Goal: Task Accomplishment & Management: Use online tool/utility

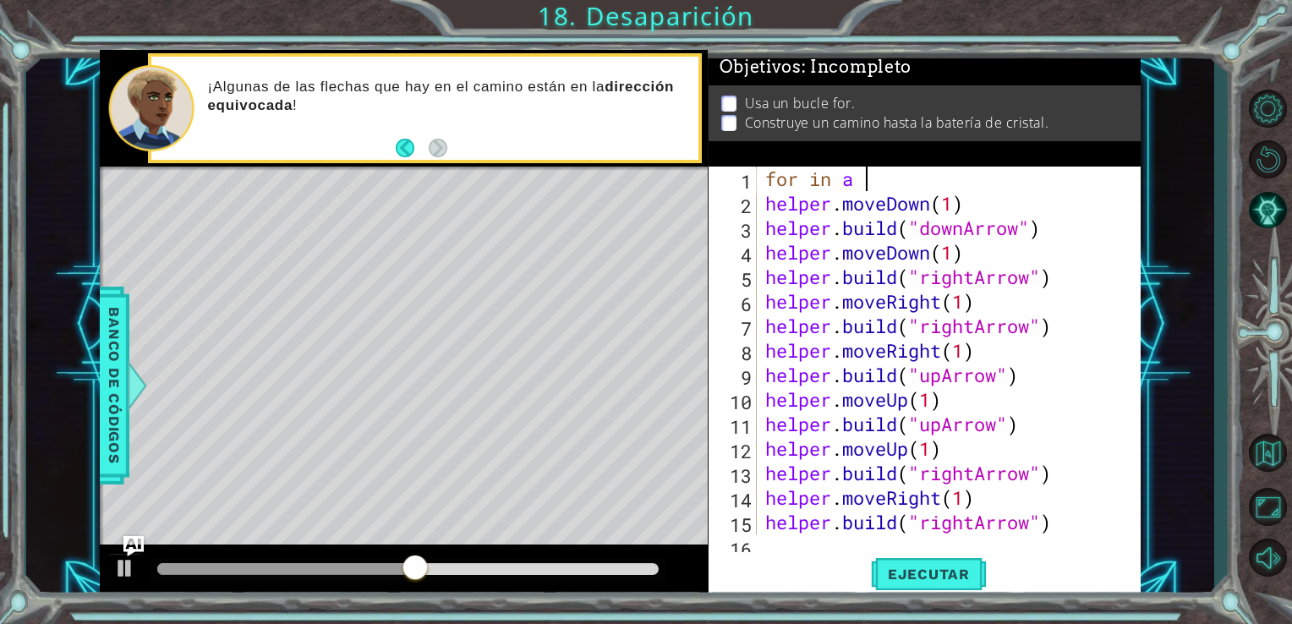
scroll to position [0, 3]
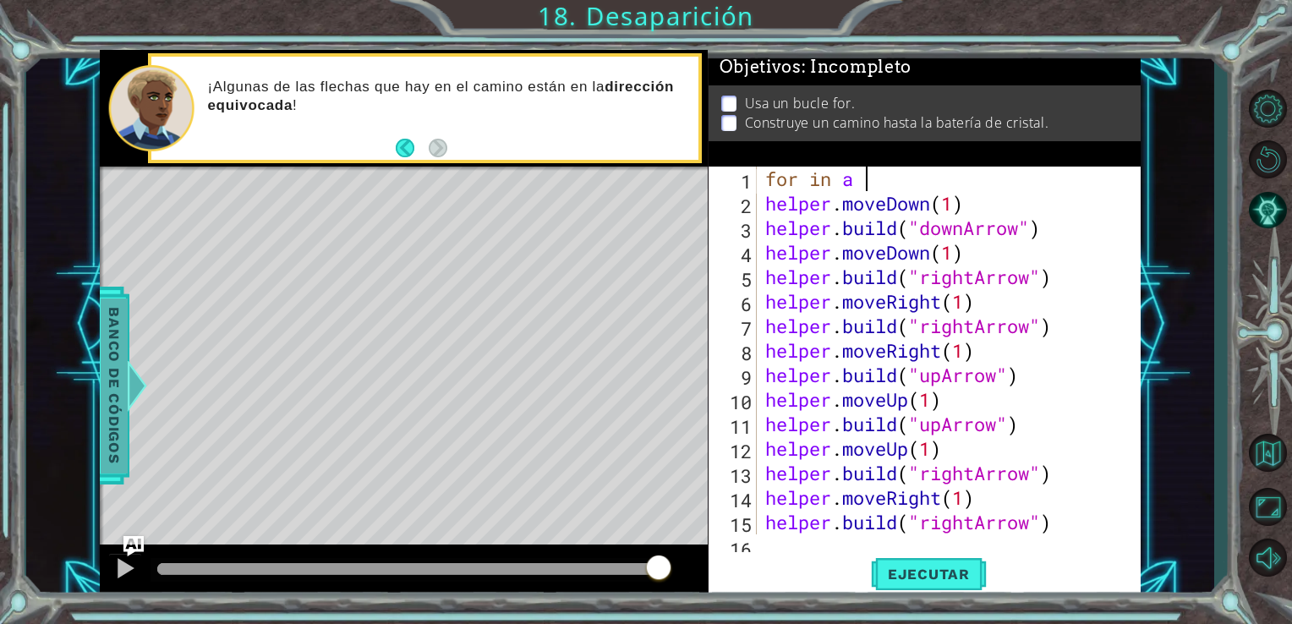
click at [118, 404] on span "Banco de códigos" at bounding box center [114, 385] width 27 height 175
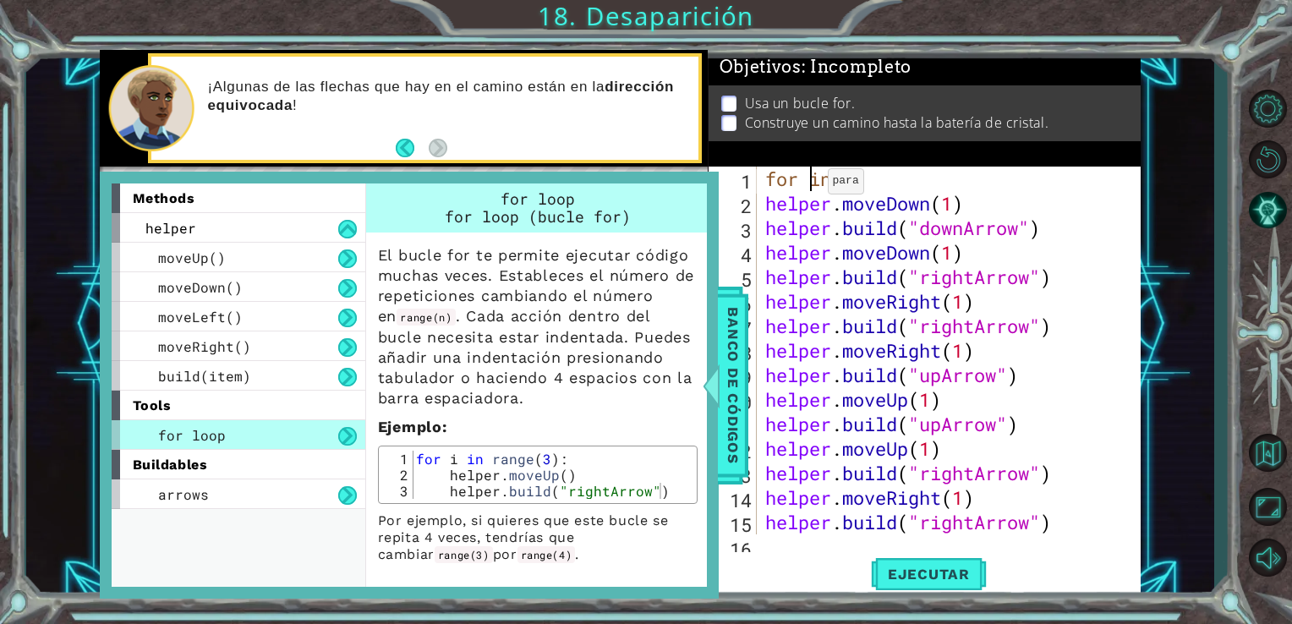
click at [813, 185] on div "for in a helper . moveDown ( 1 ) helper . build ( "downArrow" ) helper . moveDo…" at bounding box center [947, 375] width 371 height 417
click at [819, 185] on div "for in a helper . moveDown ( 1 ) helper . build ( "downArrow" ) helper . moveDo…" at bounding box center [947, 375] width 371 height 417
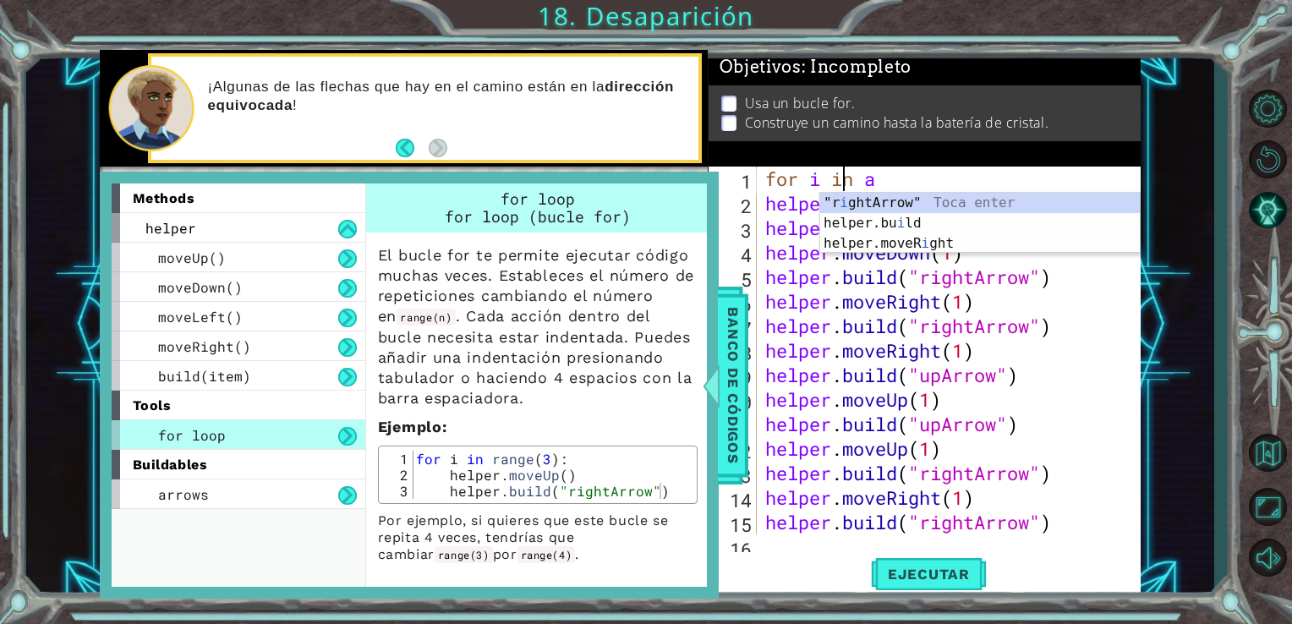
click at [885, 177] on div "for i in a helper . moveDown ( 1 ) helper . build ( "downArrow" ) helper . move…" at bounding box center [947, 375] width 371 height 417
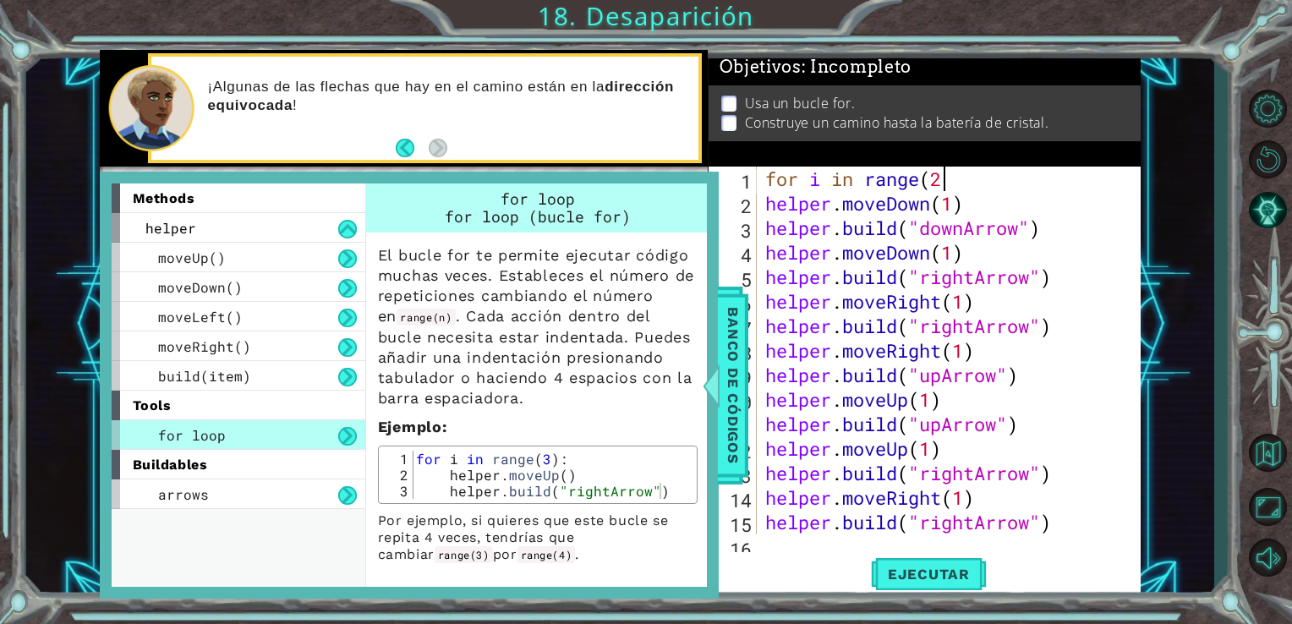
scroll to position [0, 7]
type textarea "for i in range(2"
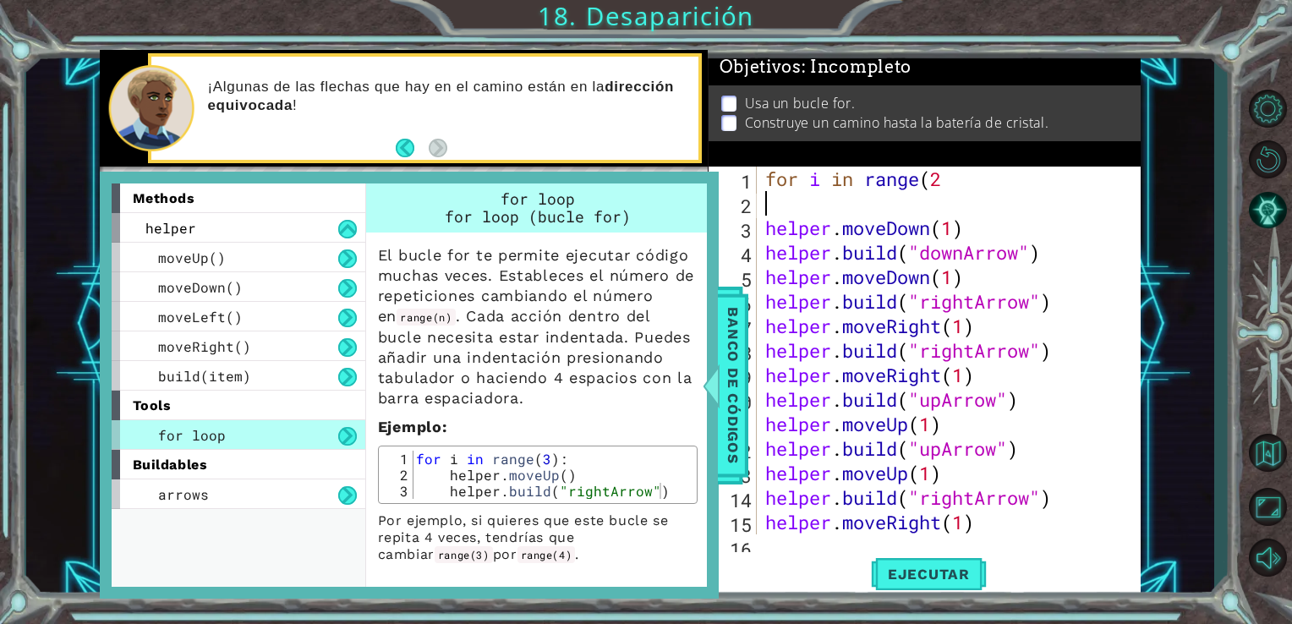
type textarea ")"
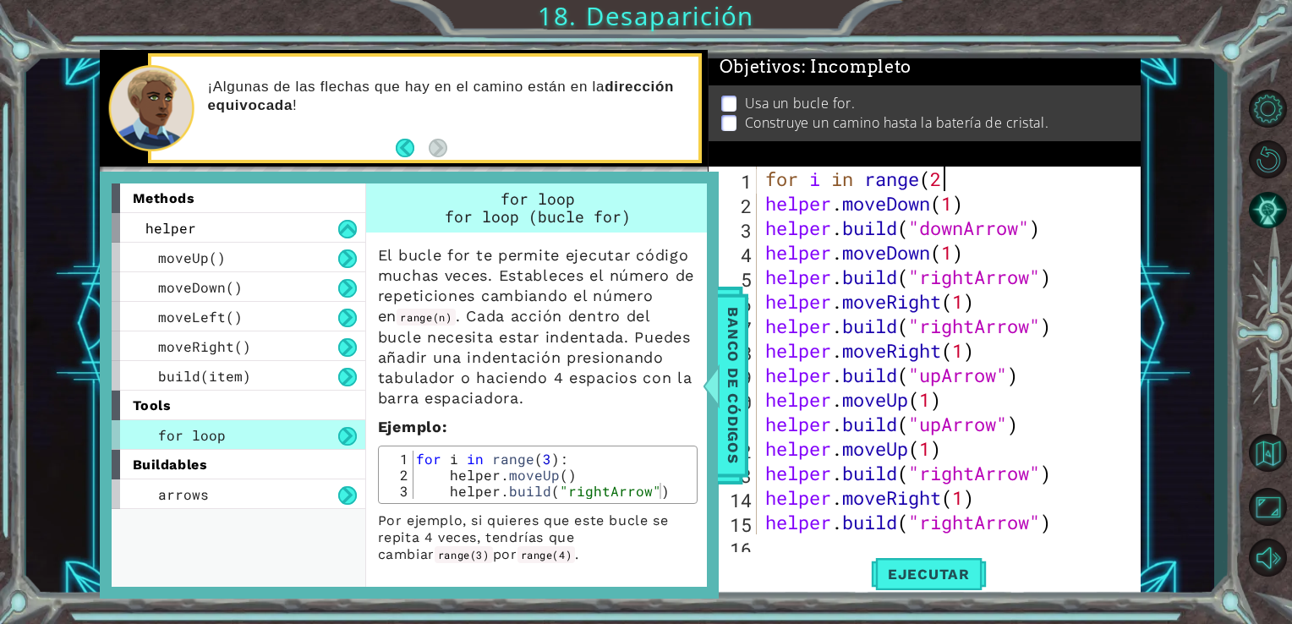
scroll to position [0, 7]
click at [910, 579] on span "Ejecutar" at bounding box center [929, 574] width 116 height 17
click at [642, 129] on div "¡Algunas de las flechas que hay en el camino están en la dirección equivocada !" at bounding box center [446, 108] width 503 height 79
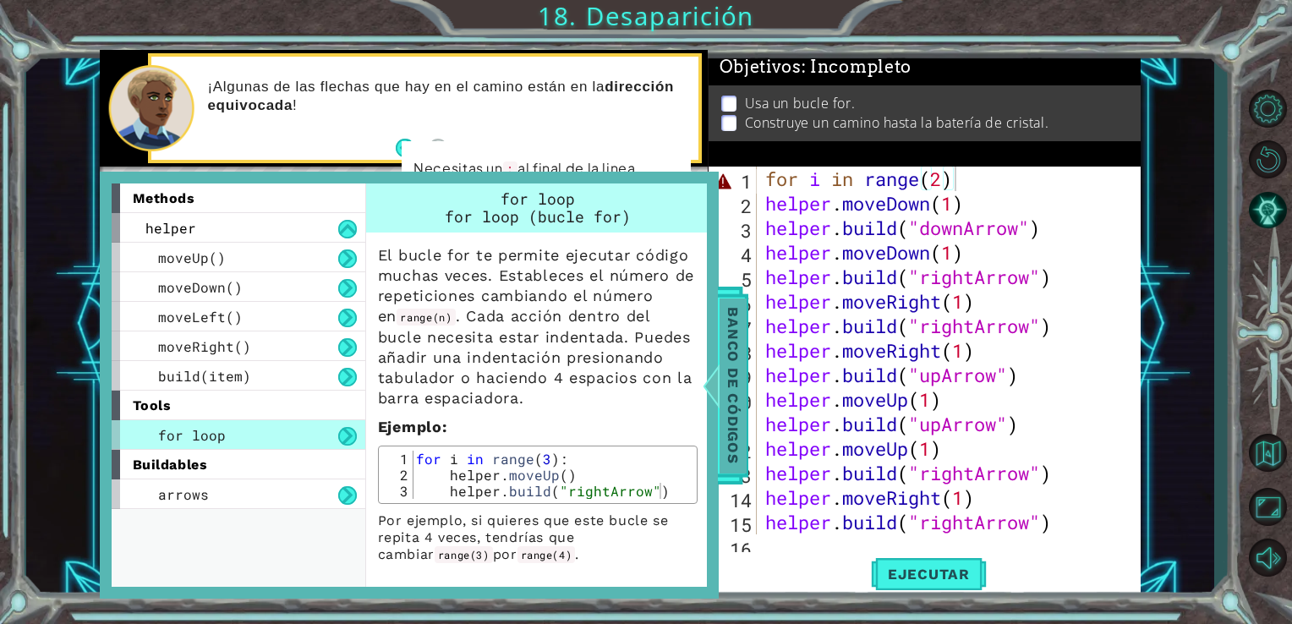
click at [736, 355] on span "Banco de códigos" at bounding box center [733, 385] width 27 height 175
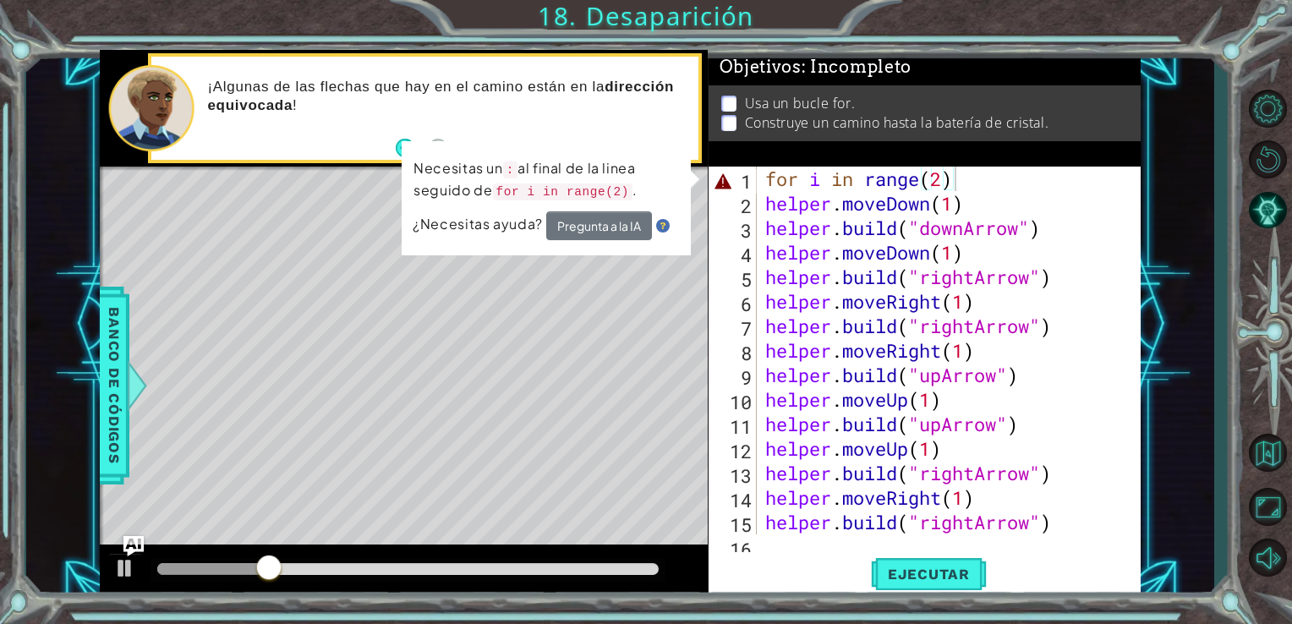
click at [963, 180] on div "for i in range ( 2 ) helper . moveDown ( 1 ) helper . build ( "downArrow" ) hel…" at bounding box center [947, 375] width 371 height 417
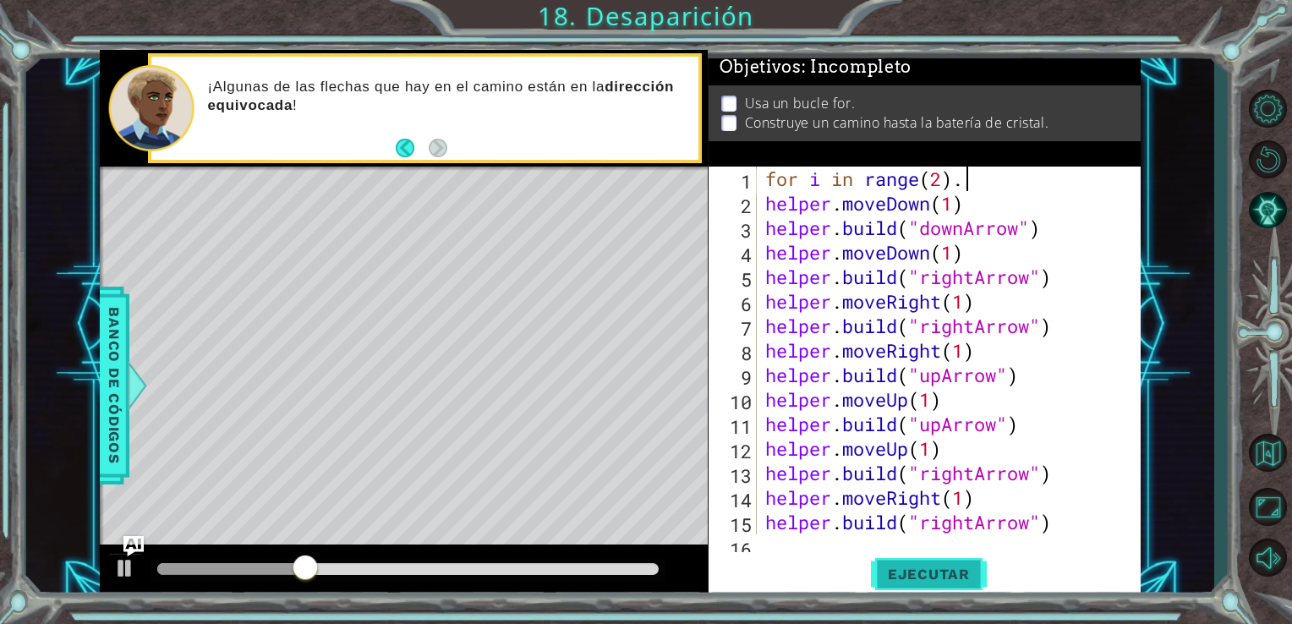
click at [948, 575] on span "Ejecutar" at bounding box center [929, 574] width 116 height 17
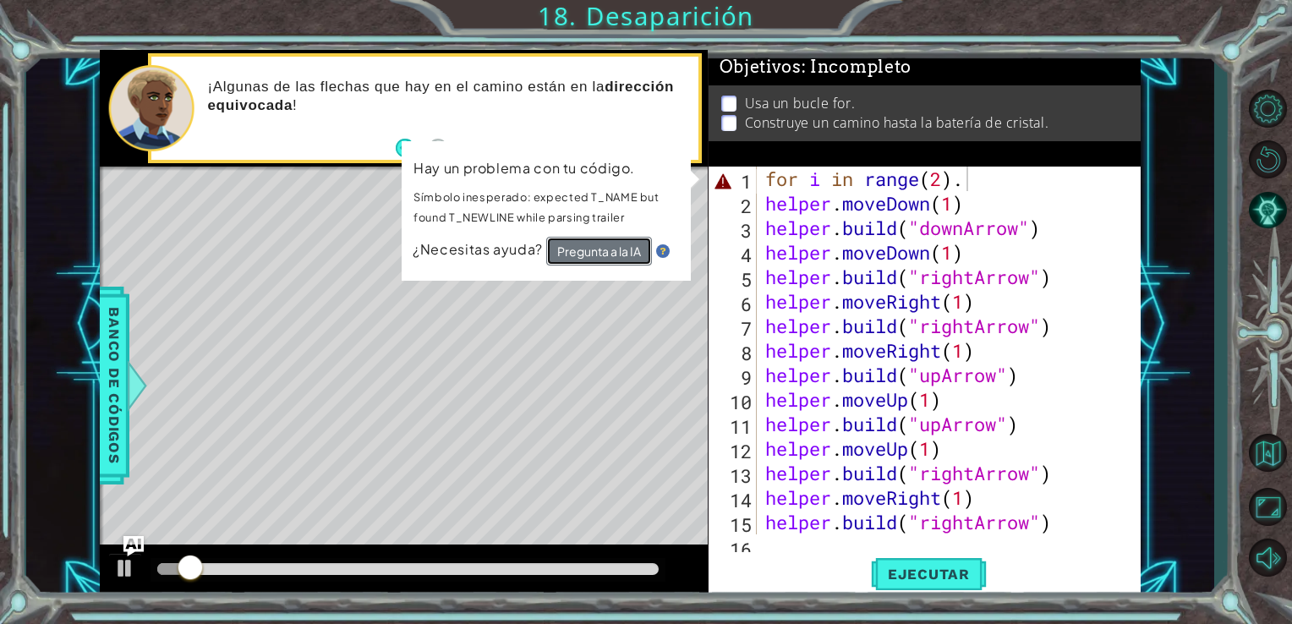
click at [581, 245] on button "Pregunta a la IA" at bounding box center [599, 252] width 106 height 30
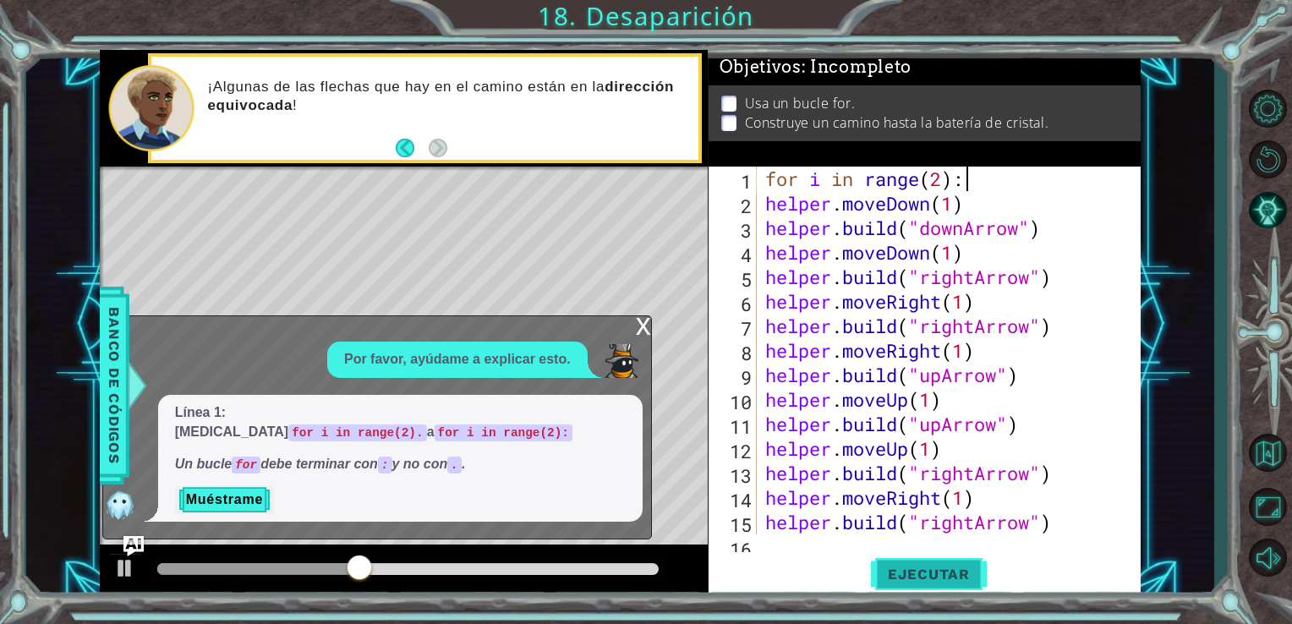
click at [908, 567] on span "Ejecutar" at bounding box center [929, 574] width 116 height 17
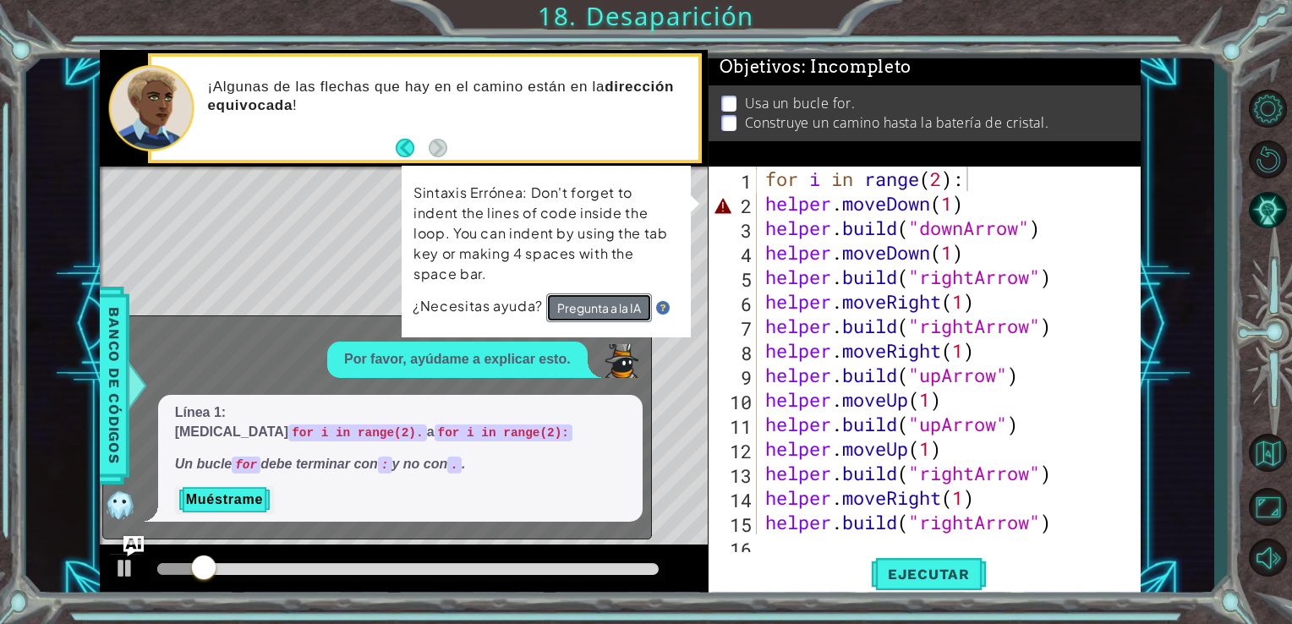
click at [592, 298] on button "Pregunta a la IA" at bounding box center [599, 309] width 106 height 30
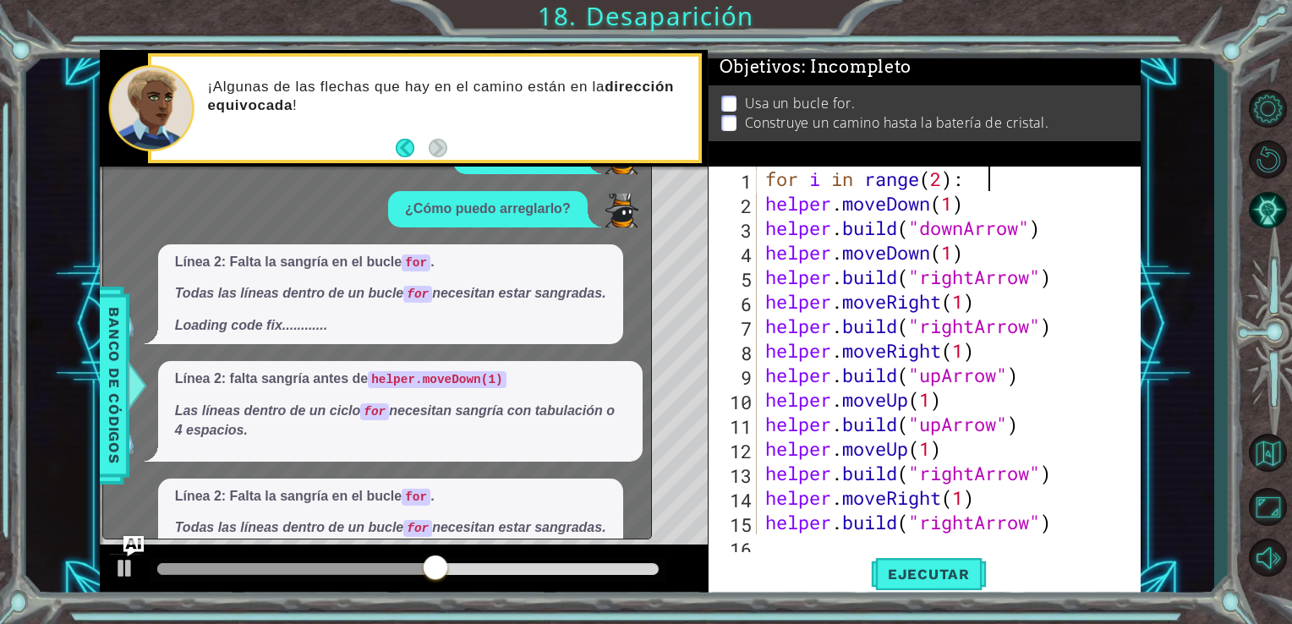
scroll to position [135, 0]
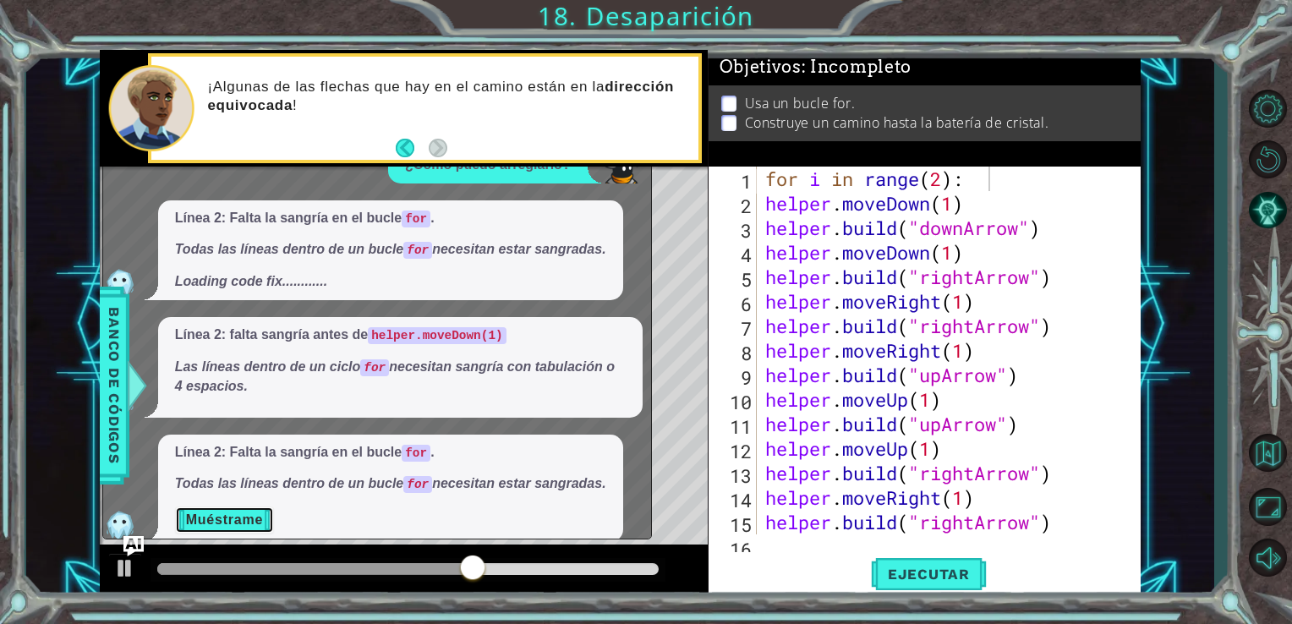
click at [244, 507] on button "Muéstrame" at bounding box center [224, 520] width 99 height 27
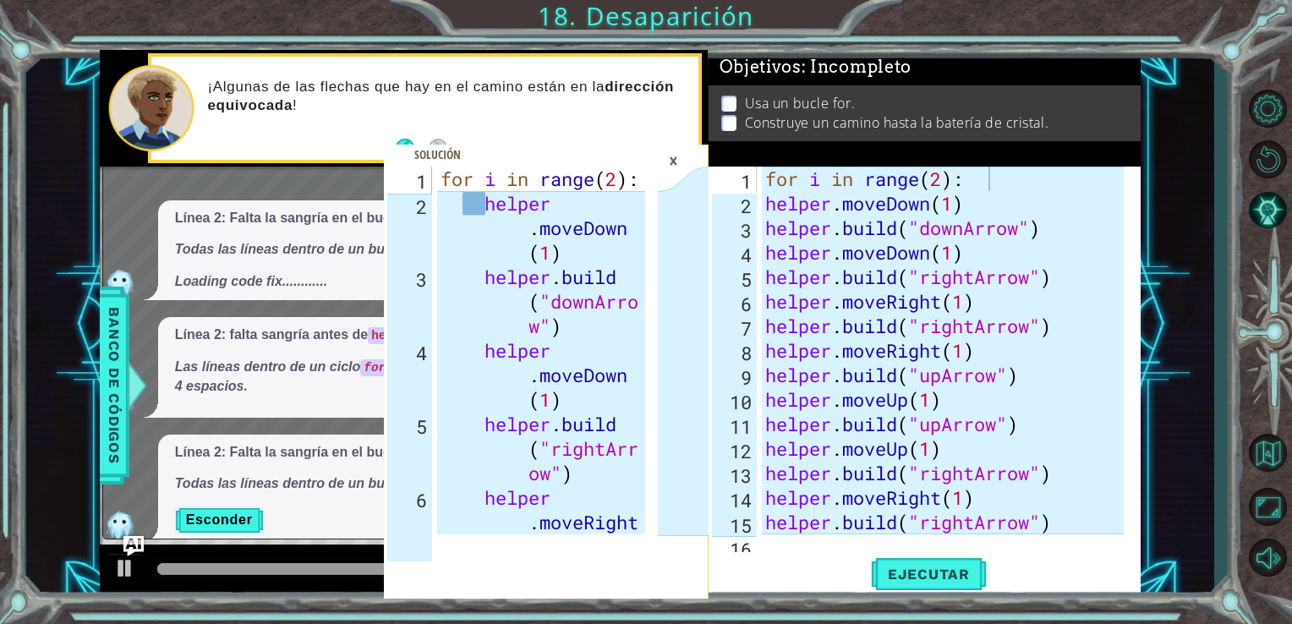
click at [765, 206] on div "for i in range ( 2 ) : helper . moveDown ( 1 ) helper . build ( "downArrow" ) h…" at bounding box center [947, 375] width 371 height 417
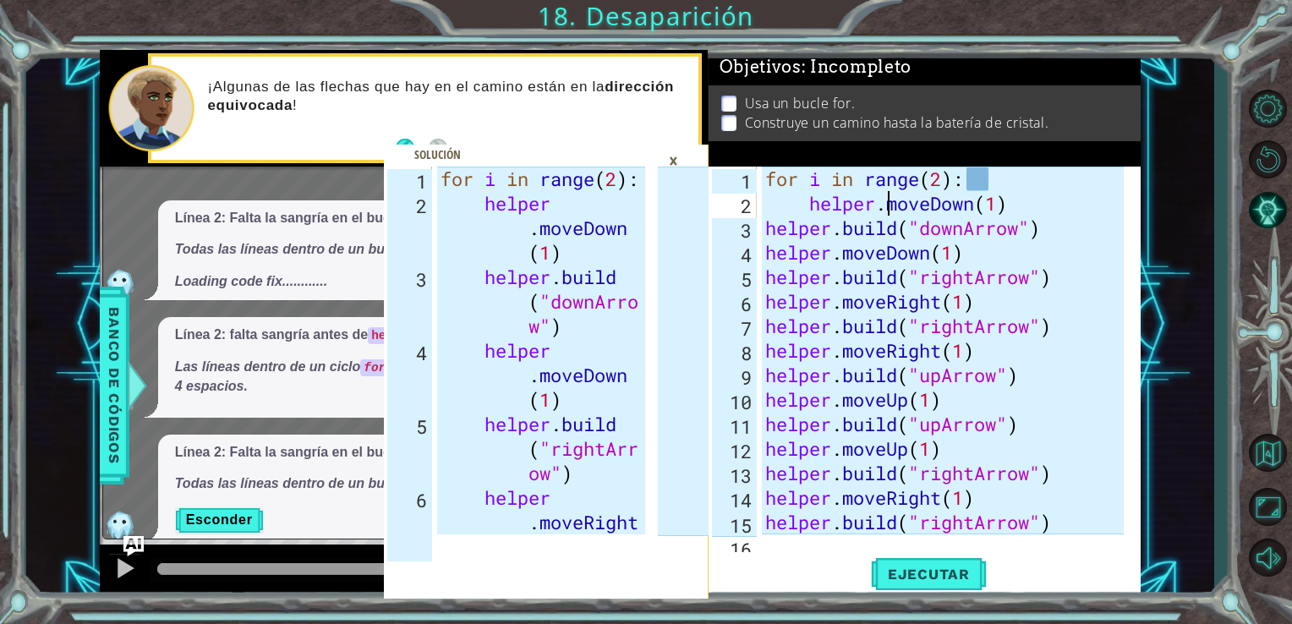
click at [888, 208] on div "for i in range ( 2 ) : helper . moveDown ( 1 ) helper . build ( "downArrow" ) h…" at bounding box center [947, 375] width 371 height 417
click at [883, 212] on div "for i in range ( 2 ) : helper . moveDown ( 1 ) helper . build ( "downArrow" ) h…" at bounding box center [947, 375] width 371 height 417
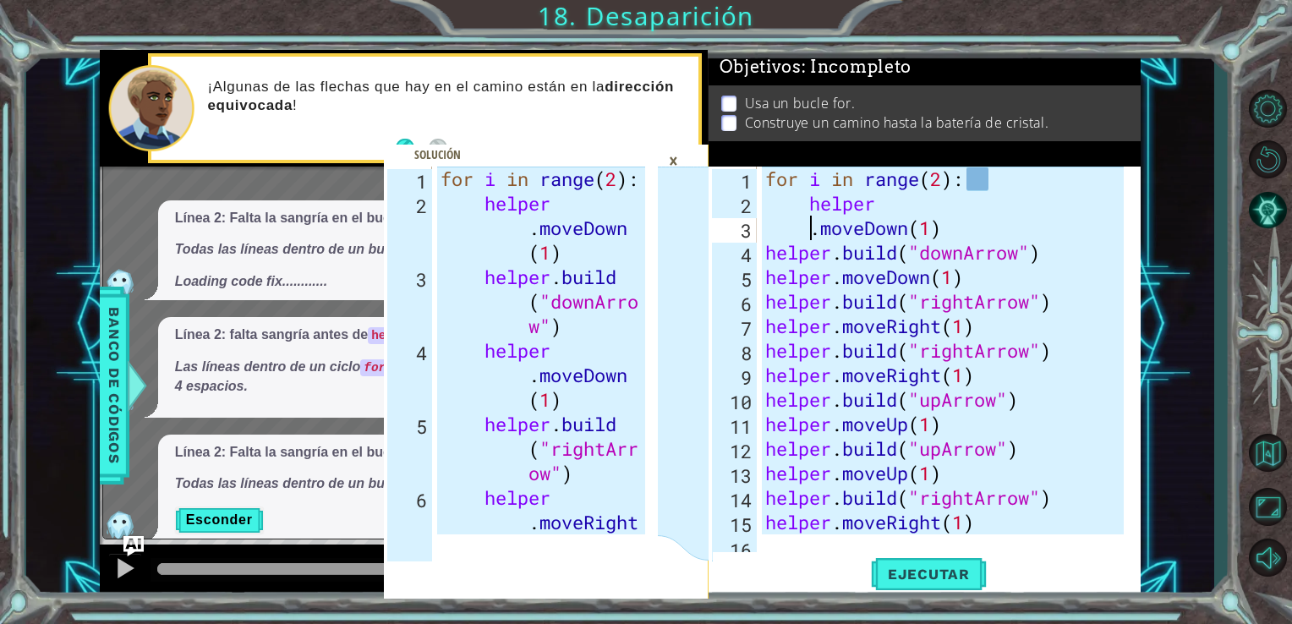
scroll to position [0, 7]
click at [911, 230] on div "for i in range ( 2 ) : helper . moveDown ( 1 ) helper . build ( "downArrow" ) h…" at bounding box center [947, 375] width 371 height 417
click at [815, 228] on div "for i in range ( 2 ) : helper . moveDown ( 1 ) helper . build ( "downArrow" ) h…" at bounding box center [947, 375] width 371 height 417
click at [969, 230] on div "for i in range ( 2 ) : helper . moveDown ( 1 ) helper . build ( "downArrow" ) h…" at bounding box center [947, 375] width 371 height 417
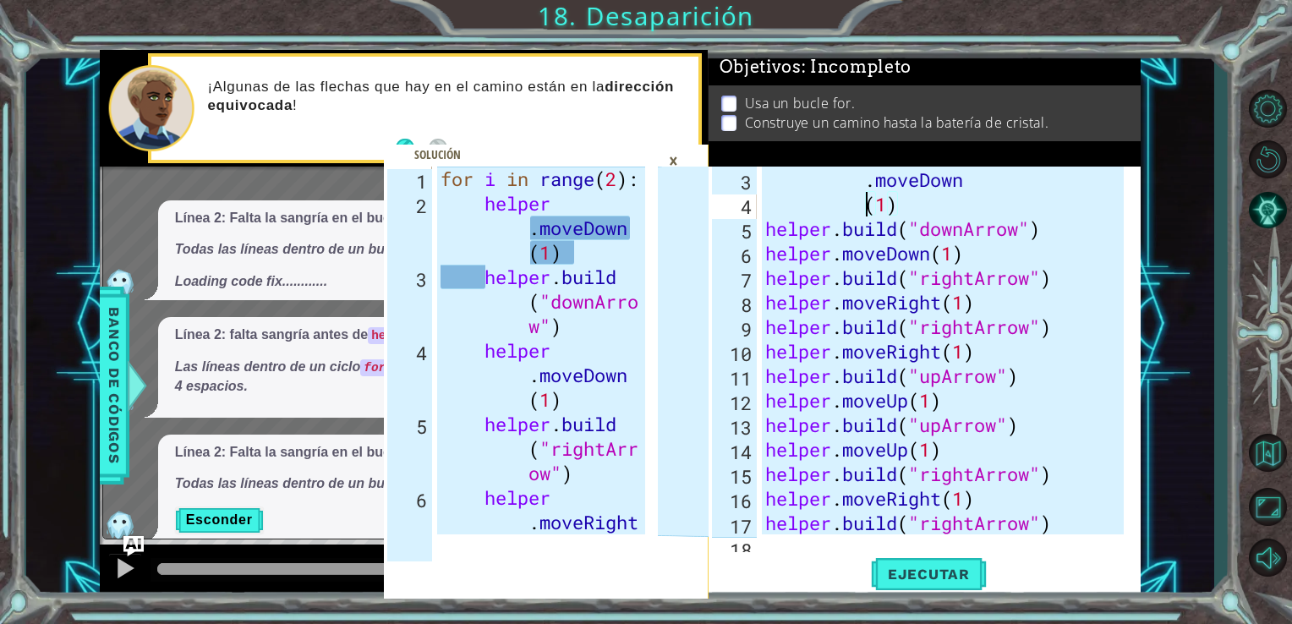
scroll to position [49, 0]
click at [770, 228] on div ". moveDown ( 1 ) helper . build ( "downArrow" ) helper . moveDown ( 1 ) helper …" at bounding box center [947, 375] width 371 height 417
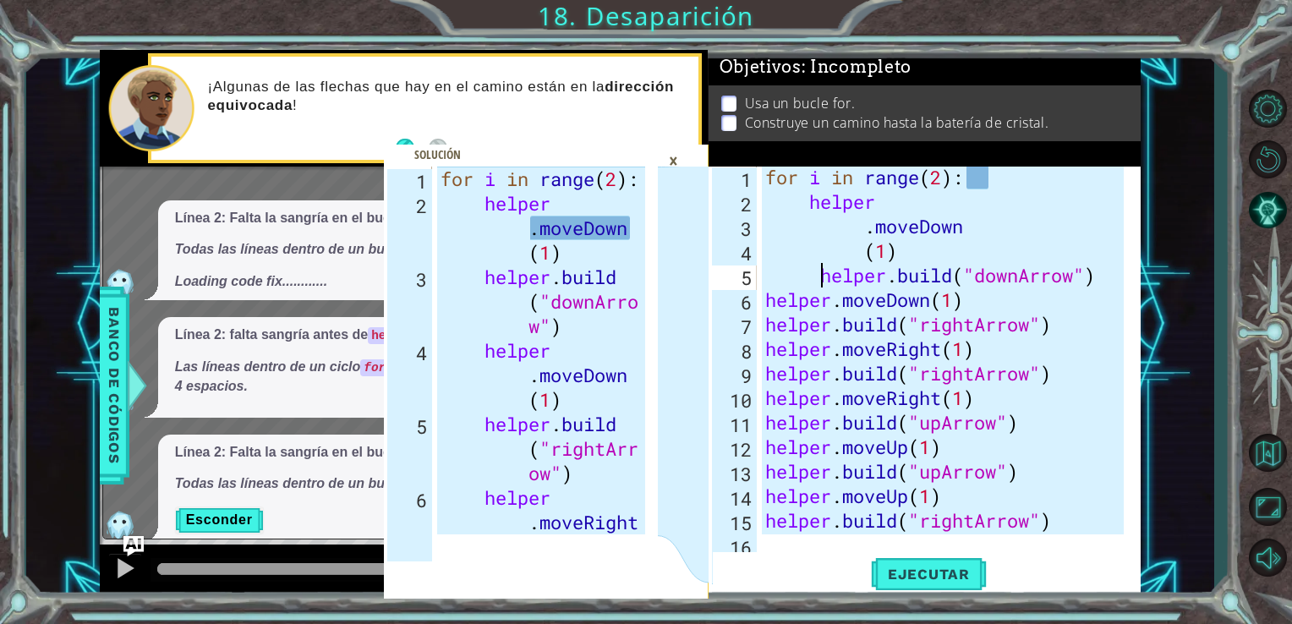
scroll to position [4, 0]
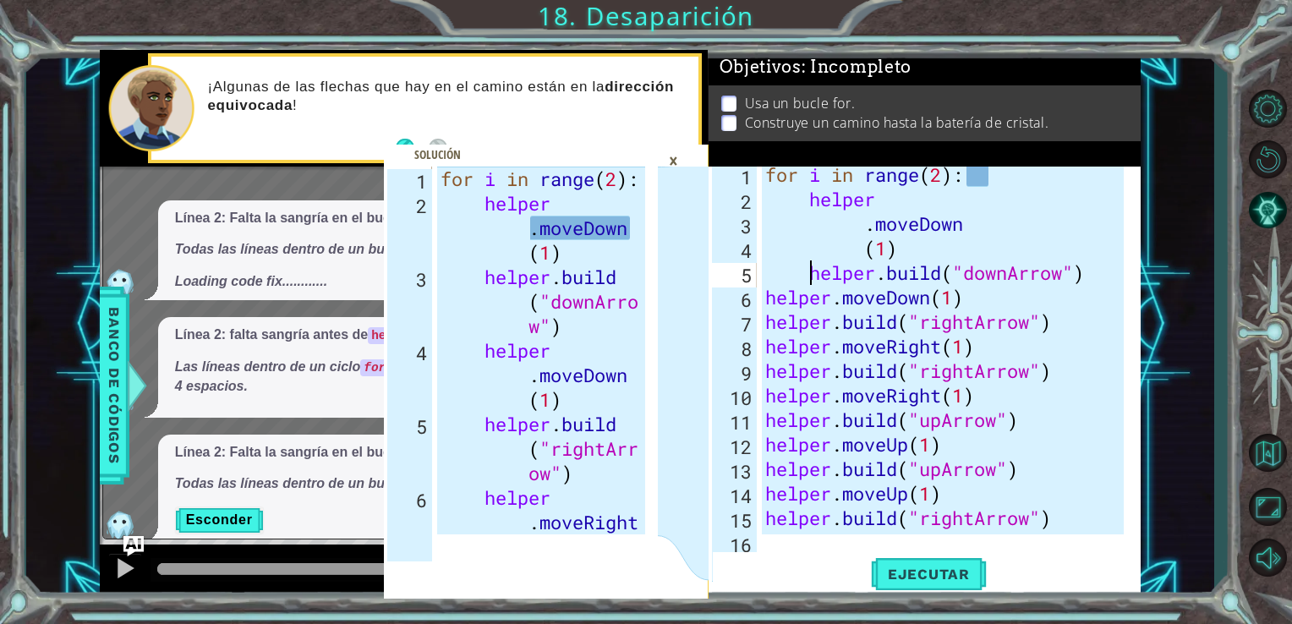
click at [946, 269] on div "for i in range ( 2 ) : helper . moveDown ( 1 ) helper . build ( "downArrow" ) h…" at bounding box center [947, 370] width 371 height 417
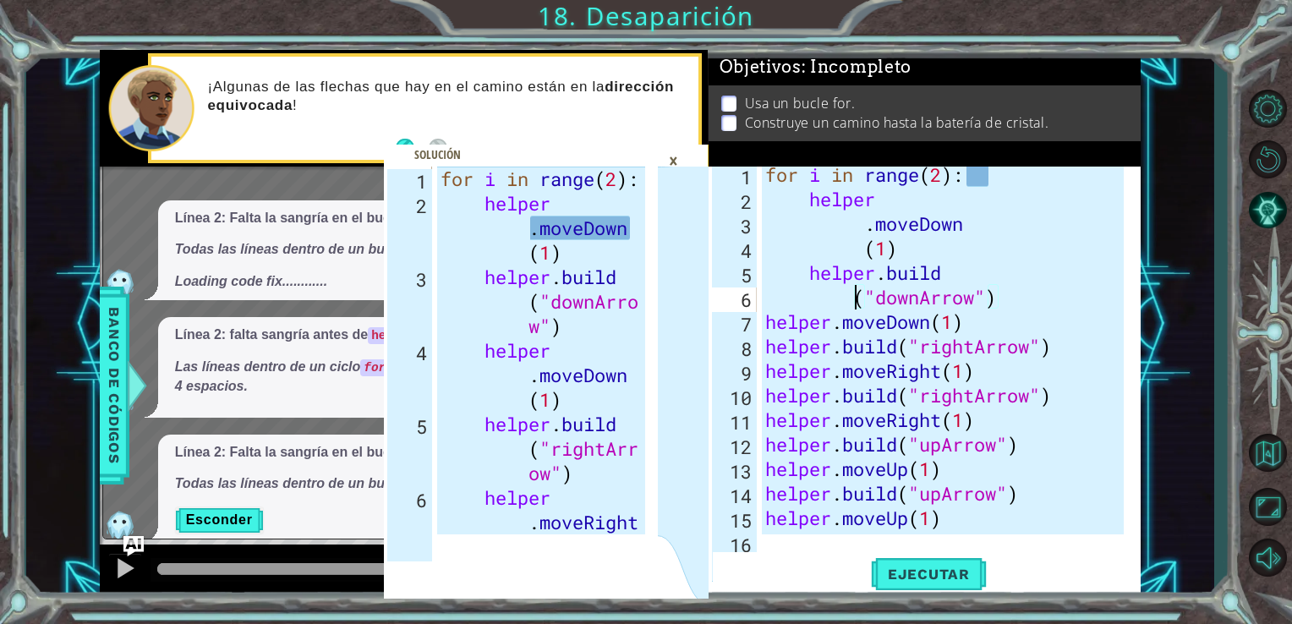
click at [962, 294] on div "for i in range ( 2 ) : helper . moveDown ( 1 ) helper . build ( "downArrow" ) h…" at bounding box center [947, 370] width 371 height 417
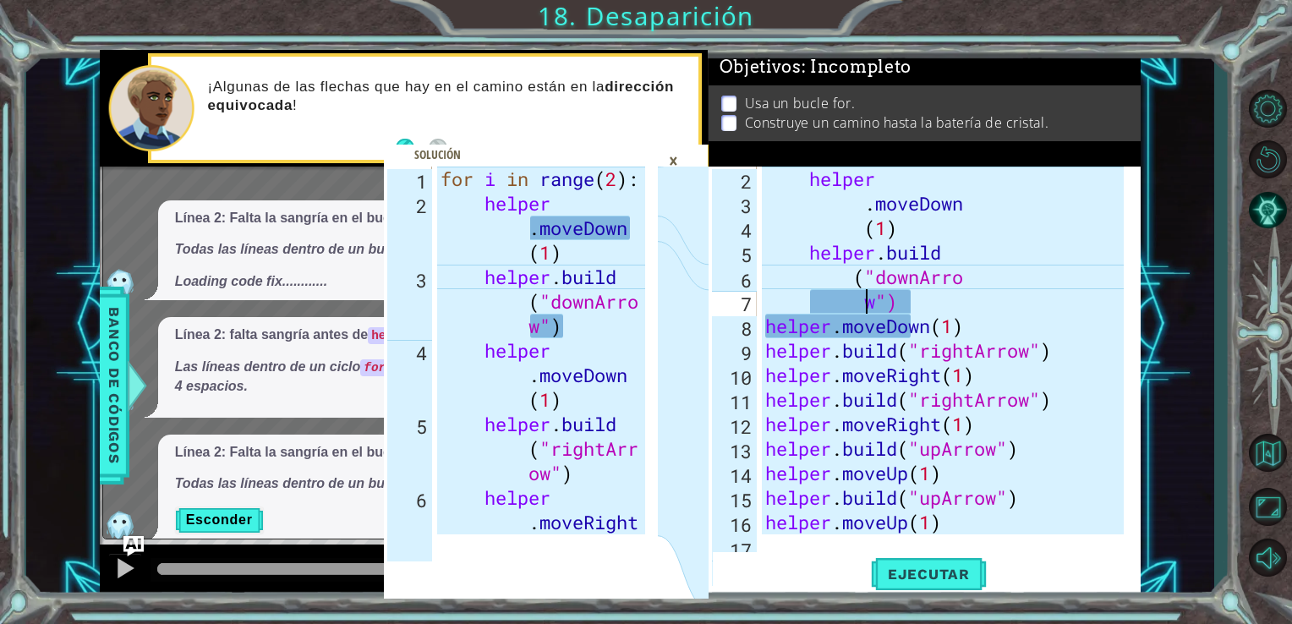
scroll to position [25, 0]
click at [770, 326] on div "helper . moveDown ( 1 ) helper . build ( "downArro w ") helper . moveDown ( 1 )…" at bounding box center [947, 375] width 371 height 417
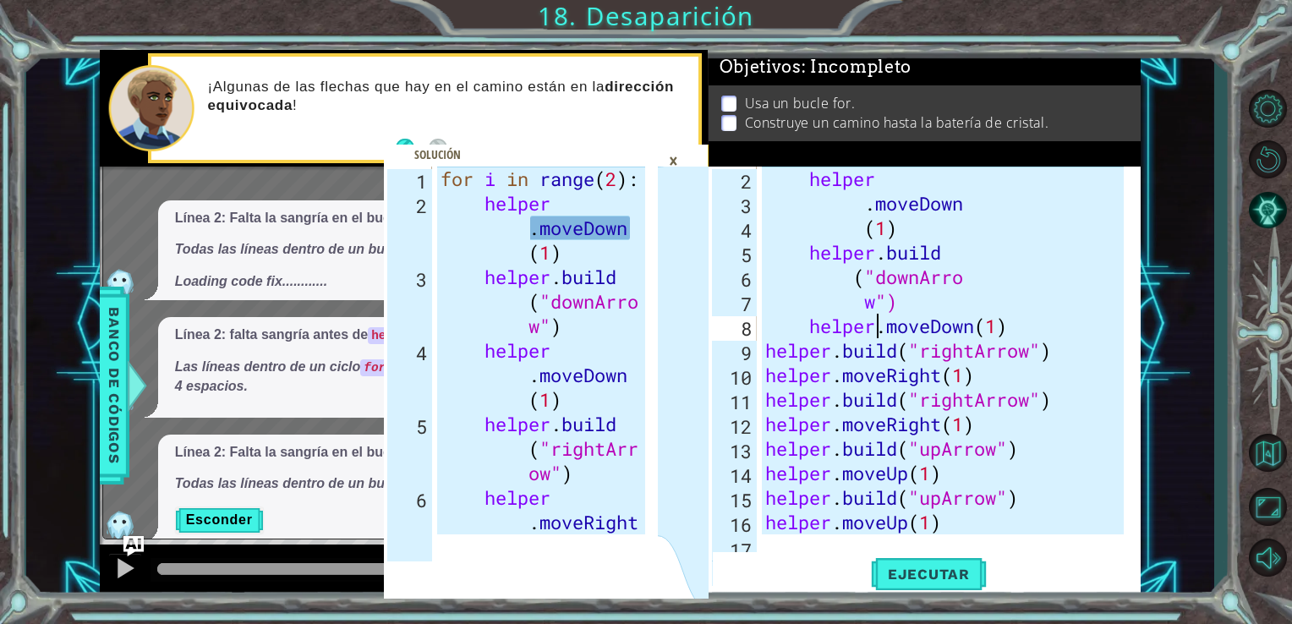
click at [881, 331] on div "helper . moveDown ( 1 ) helper . build ( "downArro w ") helper . moveDown ( 1 )…" at bounding box center [947, 375] width 371 height 417
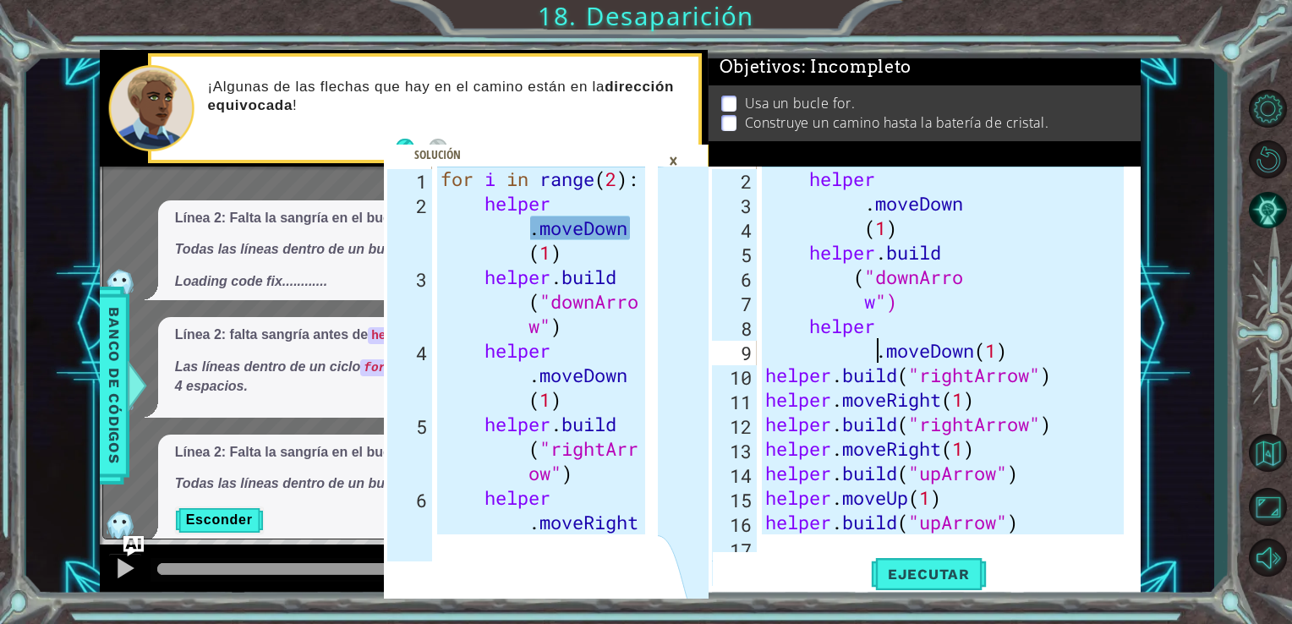
type textarea ".moveDown(1)"
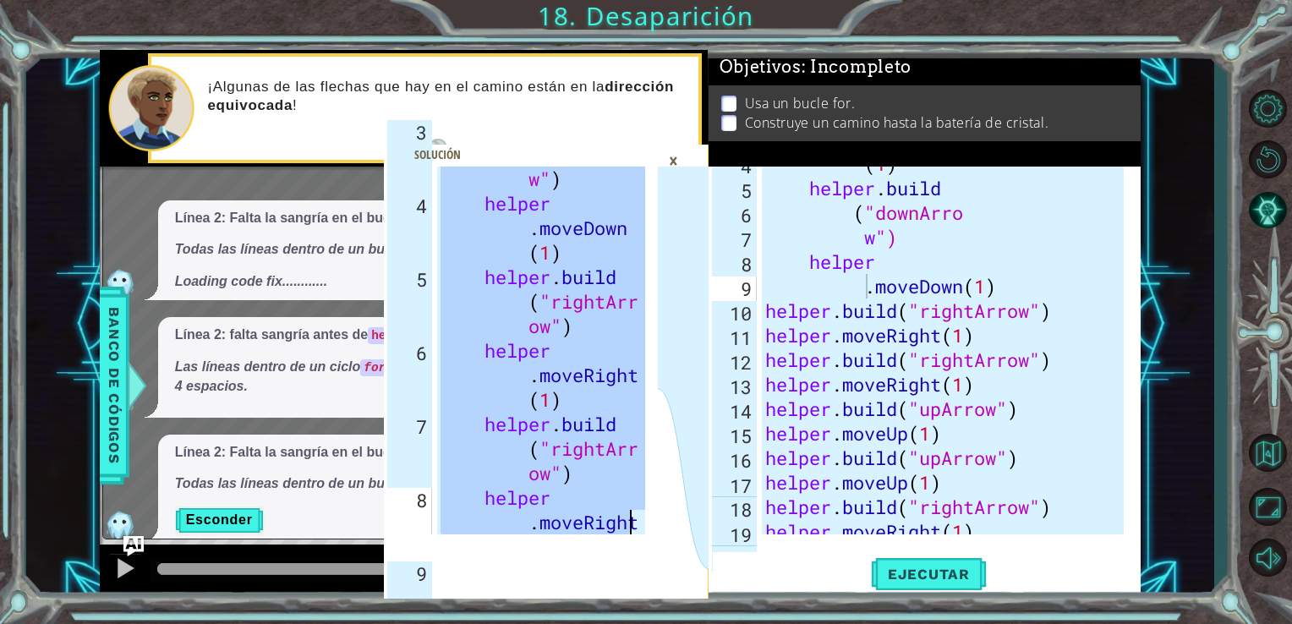
scroll to position [662, 0]
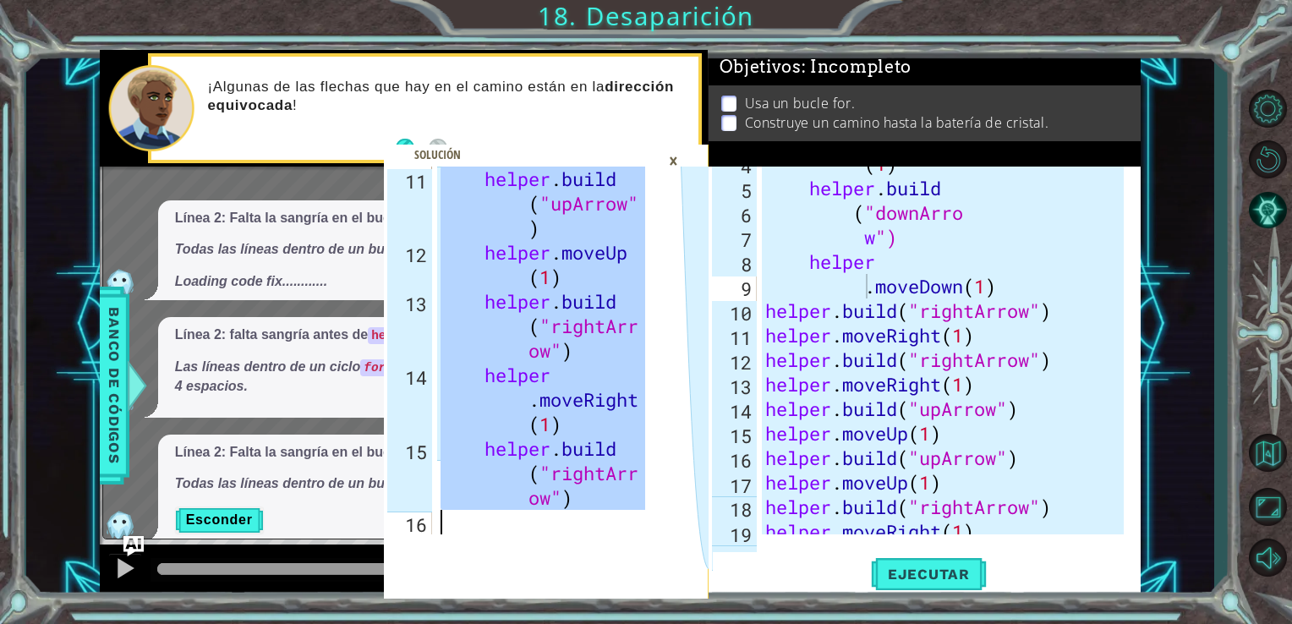
drag, startPoint x: 442, startPoint y: 180, endPoint x: 611, endPoint y: 510, distance: 370.7
click at [611, 510] on div "helper . build ( "upArrow" ) helper . moveUp ( 1 ) helper . build ( "rightArr o…" at bounding box center [545, 400] width 217 height 466
type textarea "helper.moveRight(1) [DOMAIN_NAME]("rightArrow")"
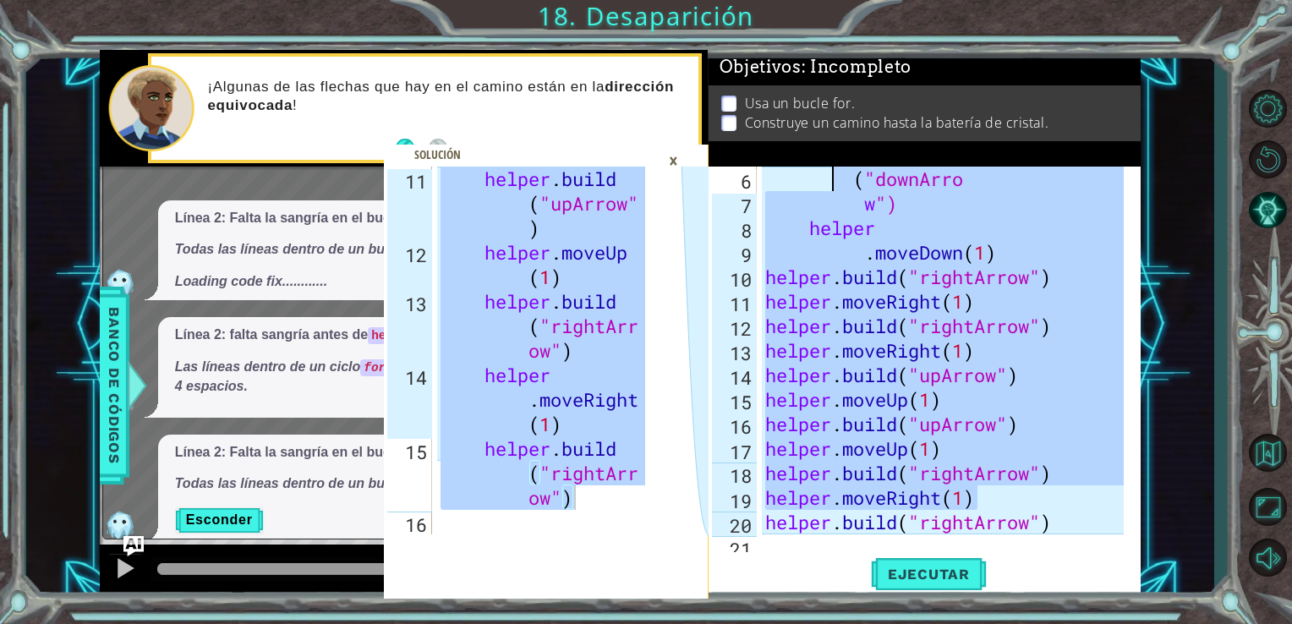
scroll to position [0, 0]
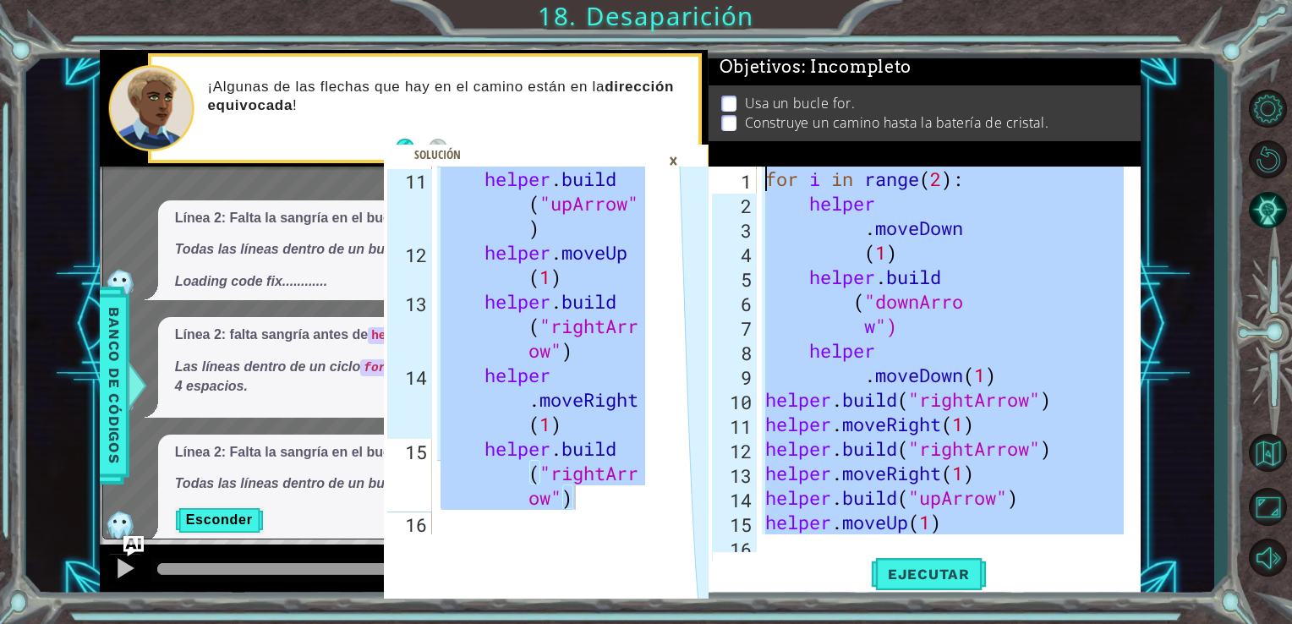
drag, startPoint x: 1087, startPoint y: 484, endPoint x: 814, endPoint y: 143, distance: 436.8
click at [814, 143] on div "Objetivos : Incompleto Usa un bucle for. Construye un camino hasta la batería d…" at bounding box center [925, 324] width 433 height 549
type textarea "for i in range(2): helper"
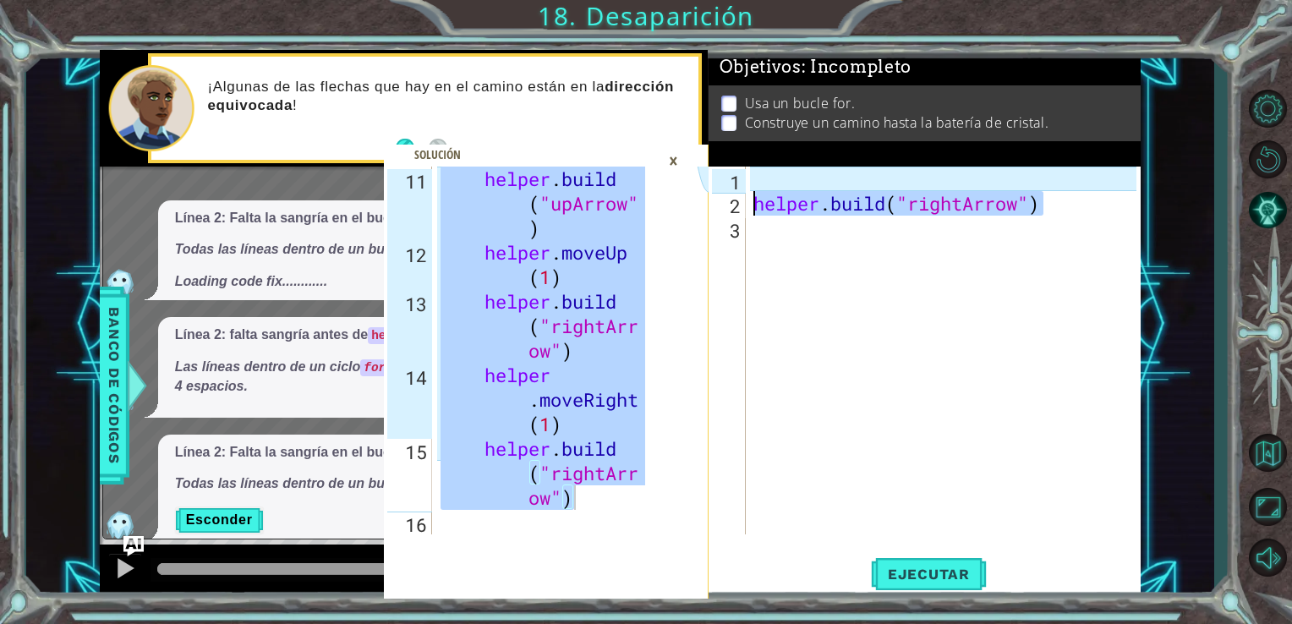
drag, startPoint x: 1049, startPoint y: 202, endPoint x: 754, endPoint y: 201, distance: 294.4
click at [754, 201] on div "helper . build ( "rightArrow" )" at bounding box center [948, 375] width 396 height 417
type textarea "[DOMAIN_NAME]("rightArrow")"
paste textarea "[DOMAIN_NAME]("rightArrow")"
type textarea "[DOMAIN_NAME]("rightArrow")"
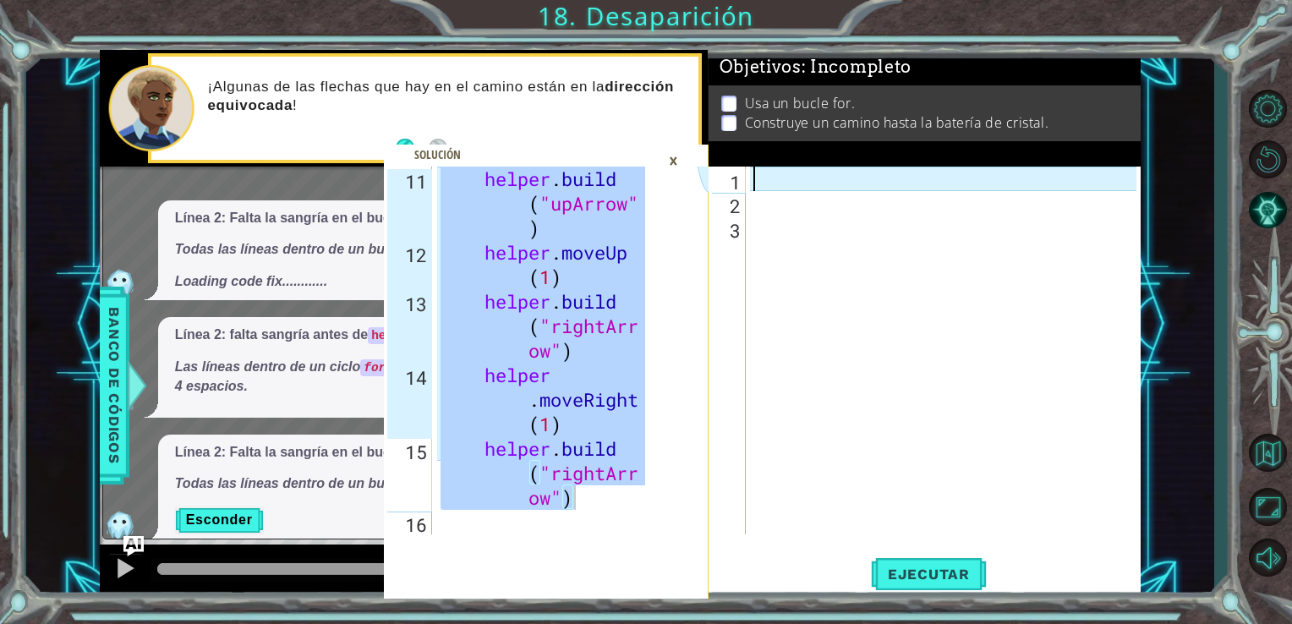
scroll to position [109, 0]
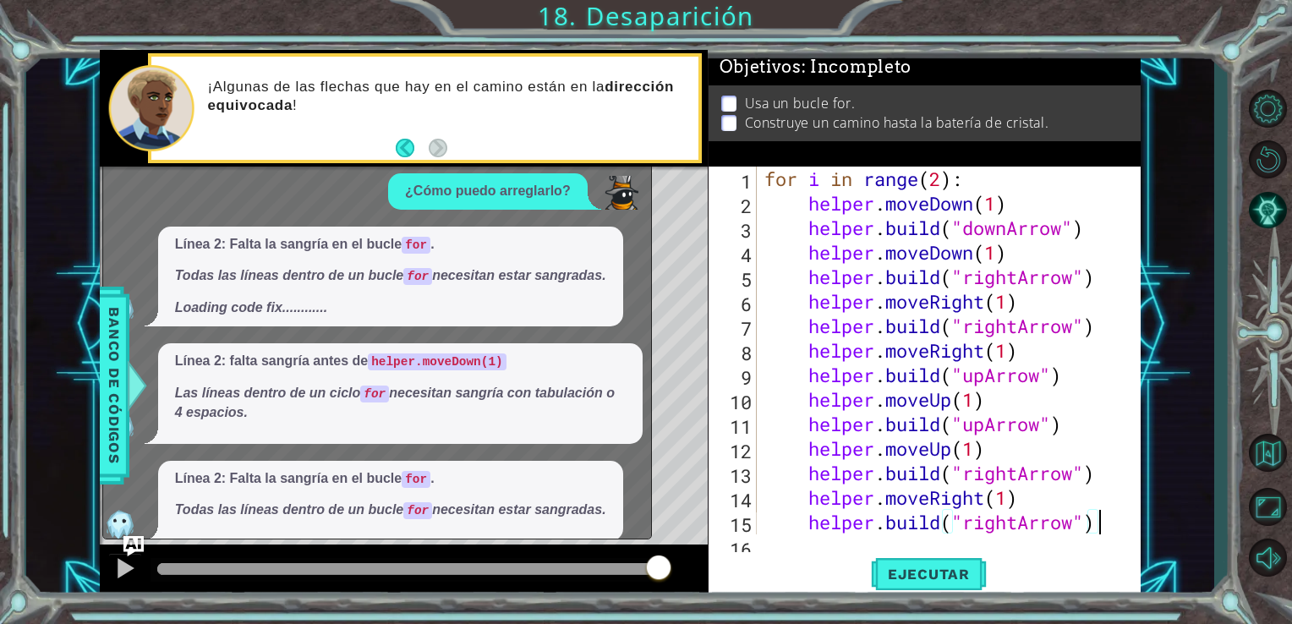
drag, startPoint x: 939, startPoint y: 573, endPoint x: 910, endPoint y: 550, distance: 36.7
click at [910, 550] on div "[DOMAIN_NAME]("rightArrow") 1 2 3 4 5 6 7 8 9 10 11 12 13 14 15 16 for i in ran…" at bounding box center [925, 383] width 433 height 432
click at [932, 574] on span "Ejecutar" at bounding box center [929, 574] width 116 height 17
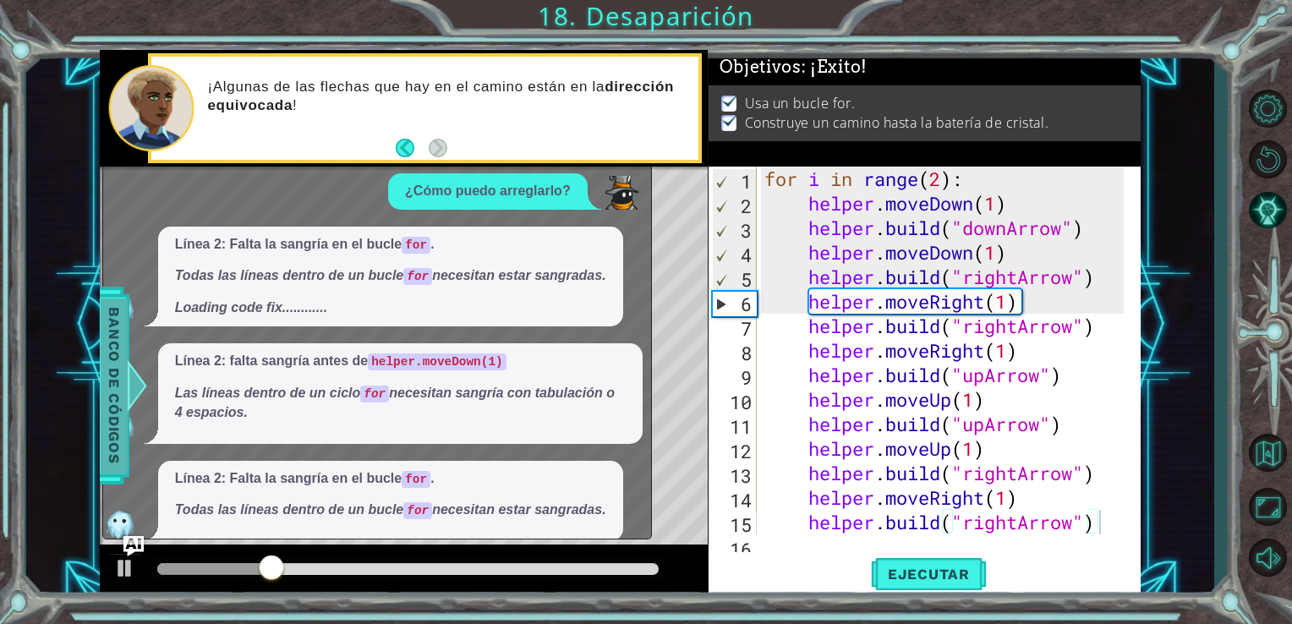
click at [116, 385] on span "Banco de códigos" at bounding box center [114, 385] width 27 height 175
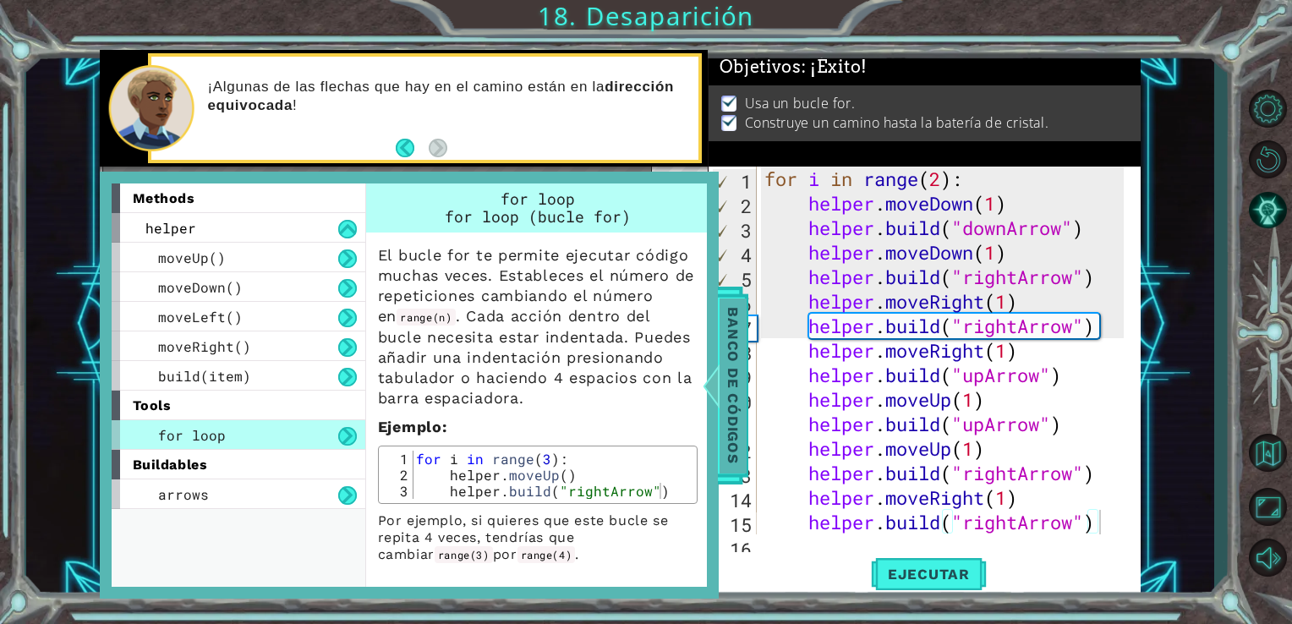
click at [728, 354] on span "Banco de códigos" at bounding box center [733, 385] width 27 height 175
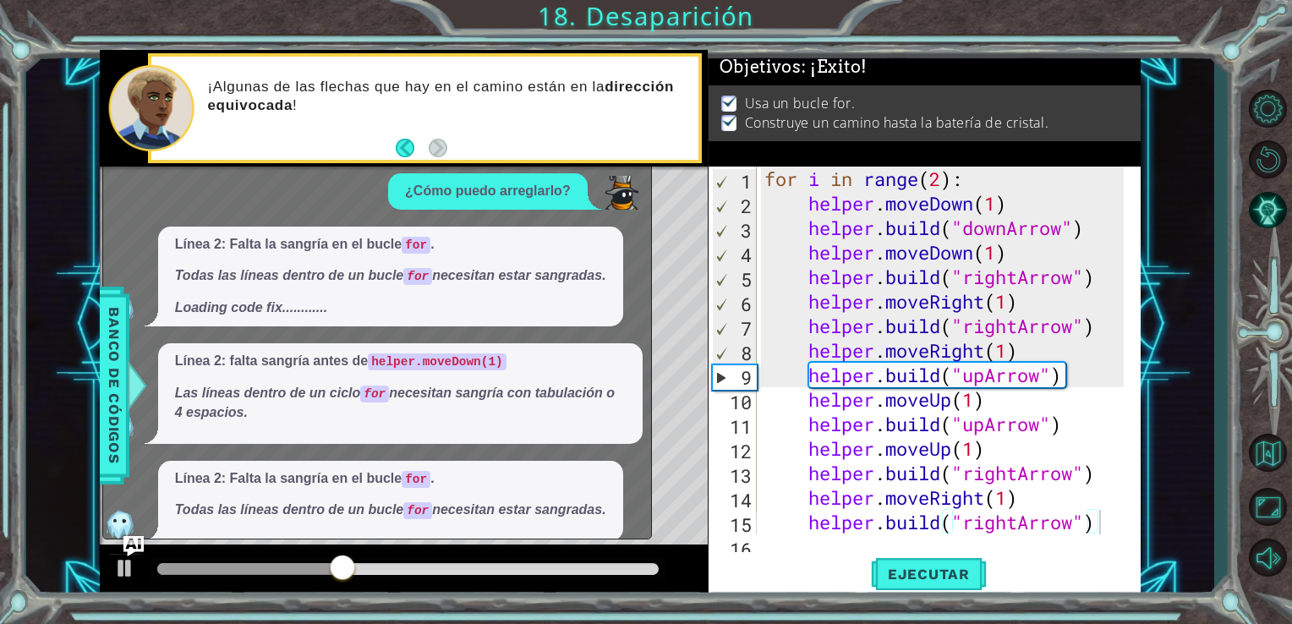
scroll to position [108, 0]
click at [579, 272] on span "Línea 2: Falta la sangría en el bucle for . Todas las líneas dentro de un bucle…" at bounding box center [390, 278] width 431 height 84
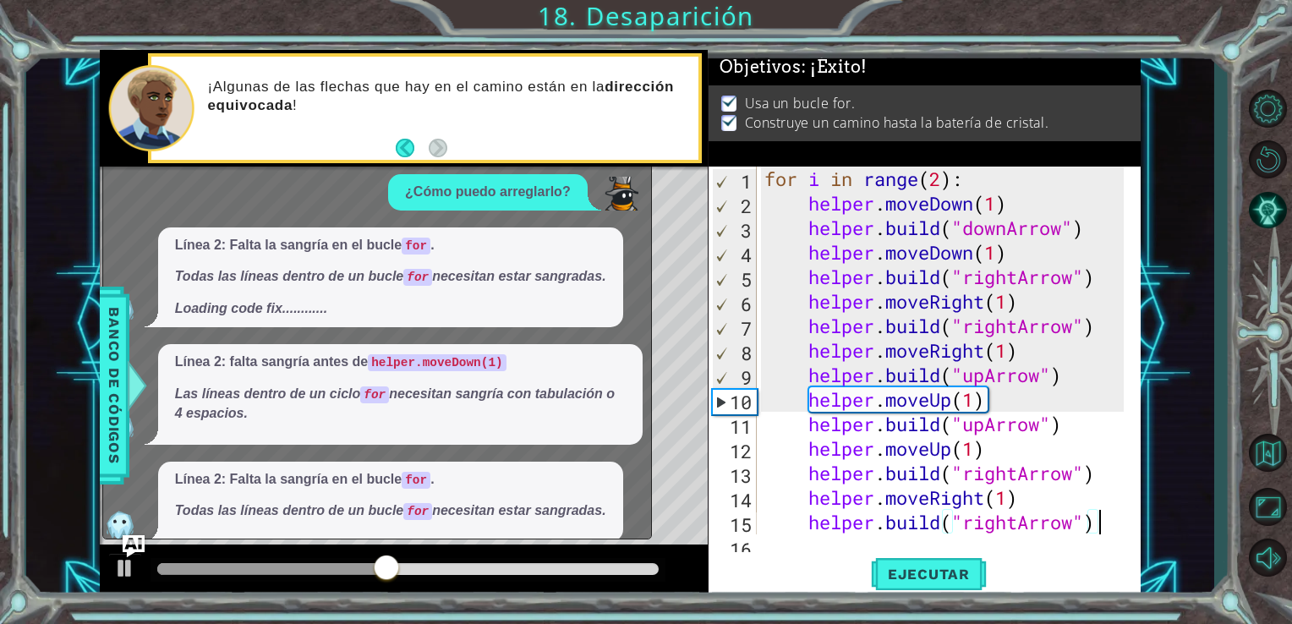
click at [131, 553] on img "Ask AI" at bounding box center [133, 546] width 22 height 22
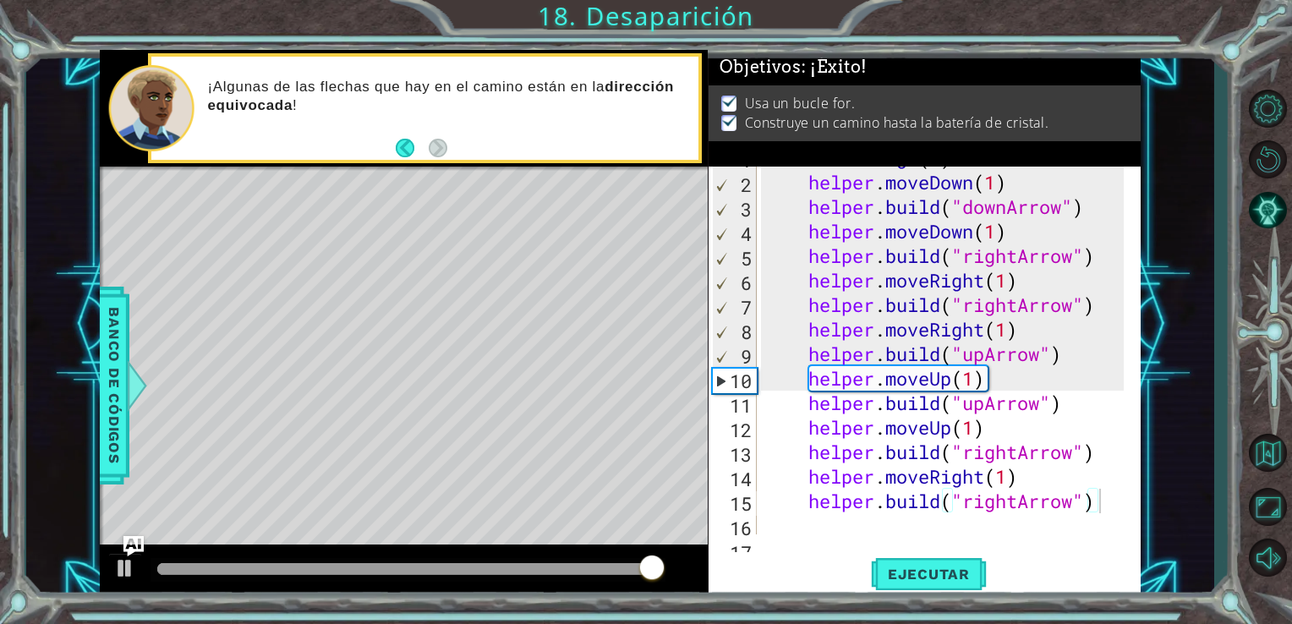
scroll to position [22, 0]
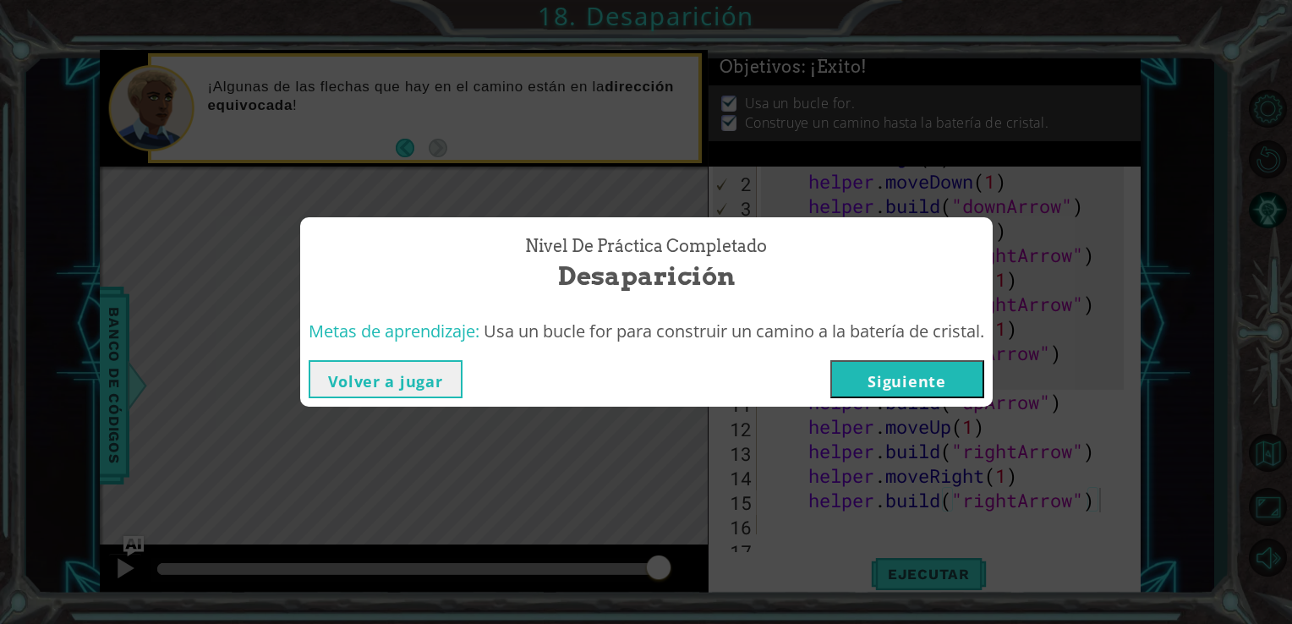
click at [881, 360] on button "Siguiente" at bounding box center [908, 379] width 154 height 38
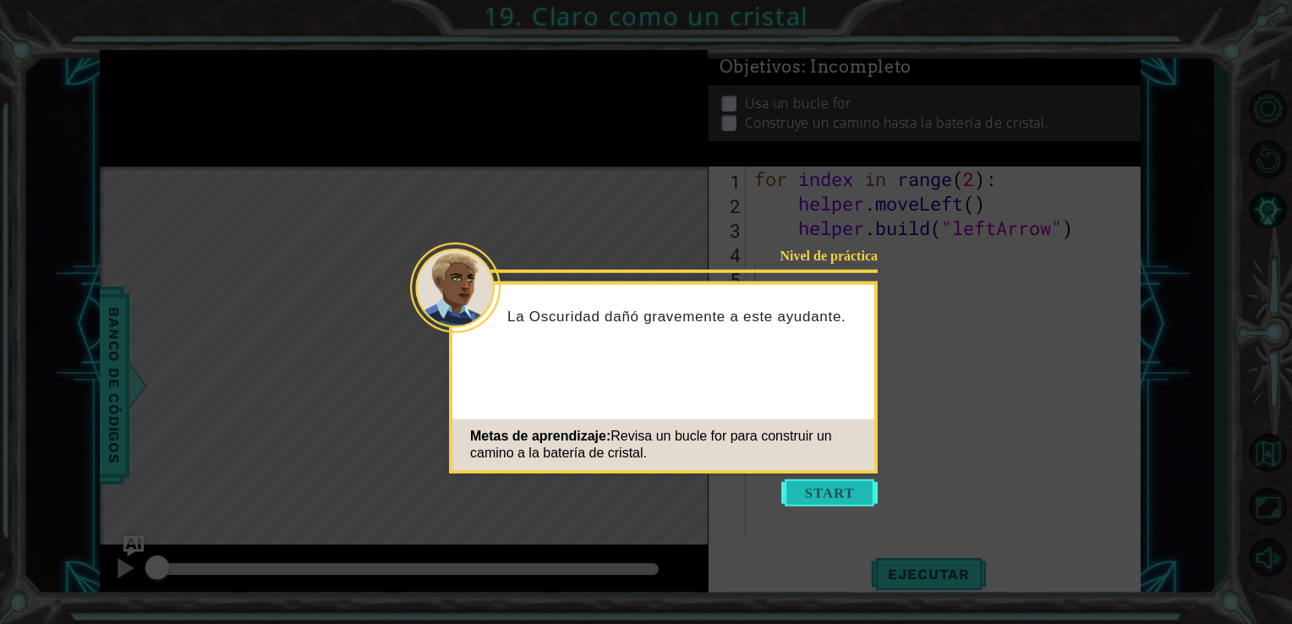
click at [827, 497] on button "Start" at bounding box center [830, 493] width 96 height 27
